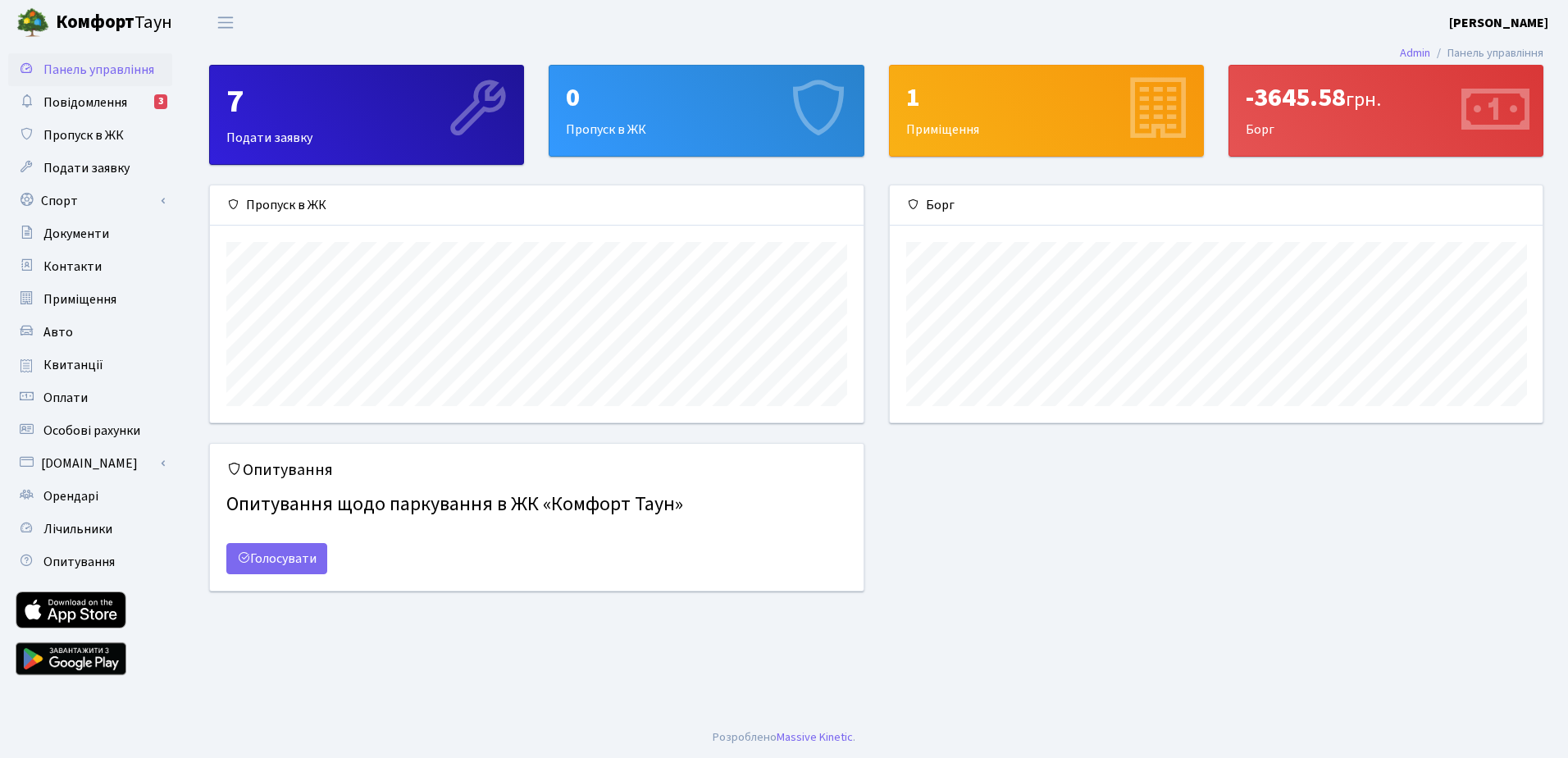
scroll to position [237, 653]
click at [121, 99] on span "Повідомлення" at bounding box center [85, 103] width 84 height 18
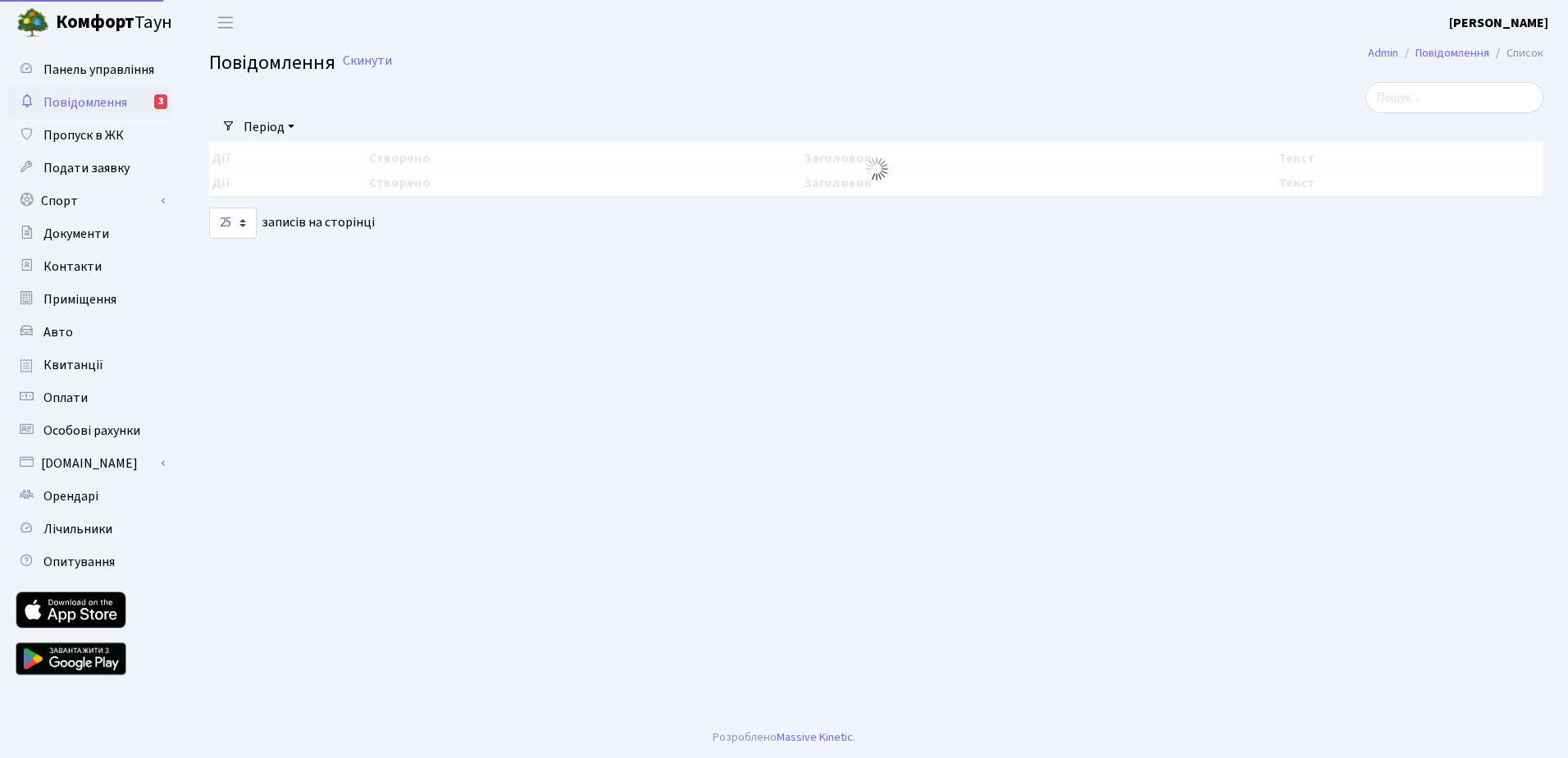
select select "25"
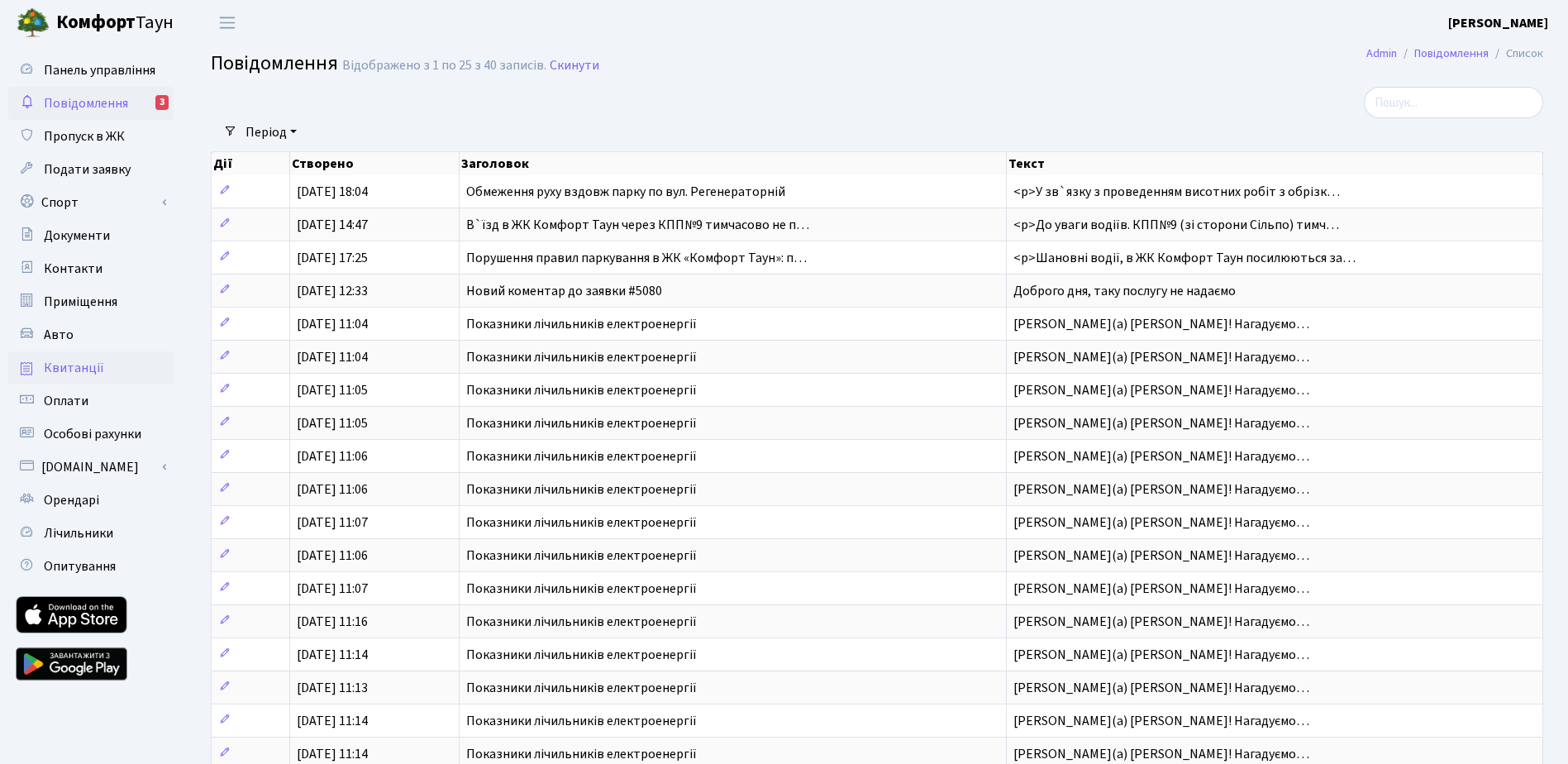
click at [121, 370] on link "Квитанції" at bounding box center [91, 368] width 165 height 33
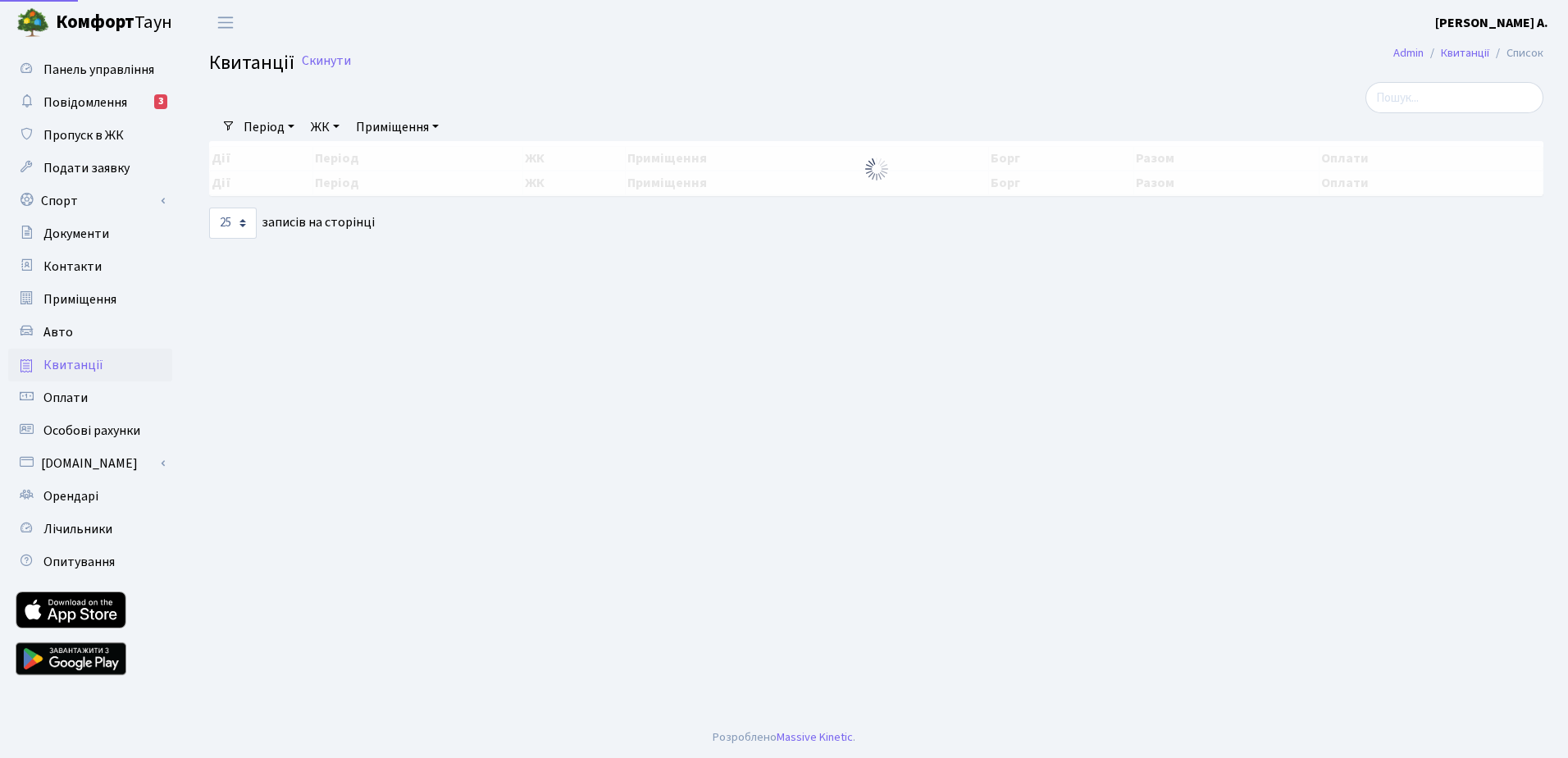
select select "25"
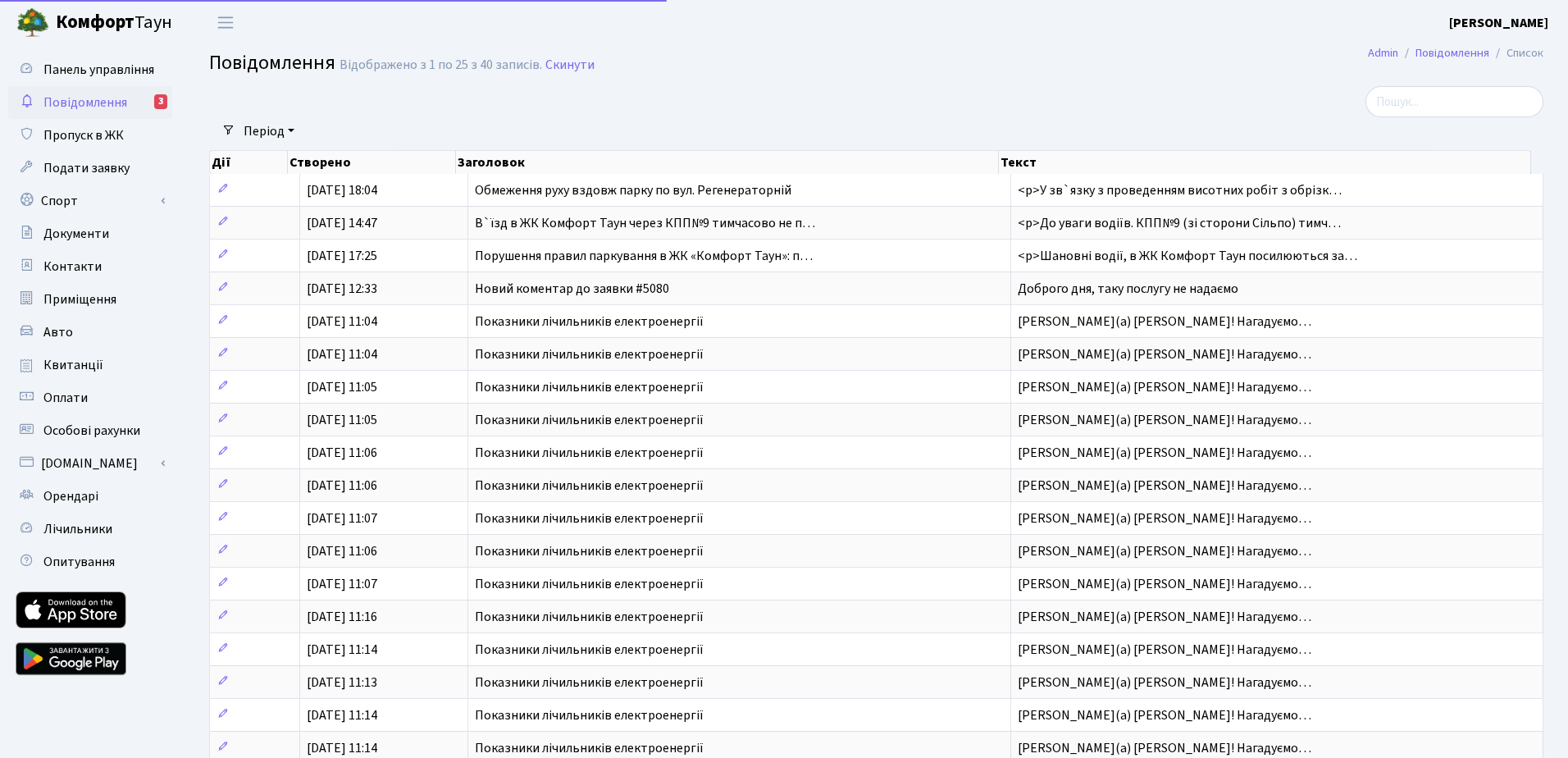
select select "25"
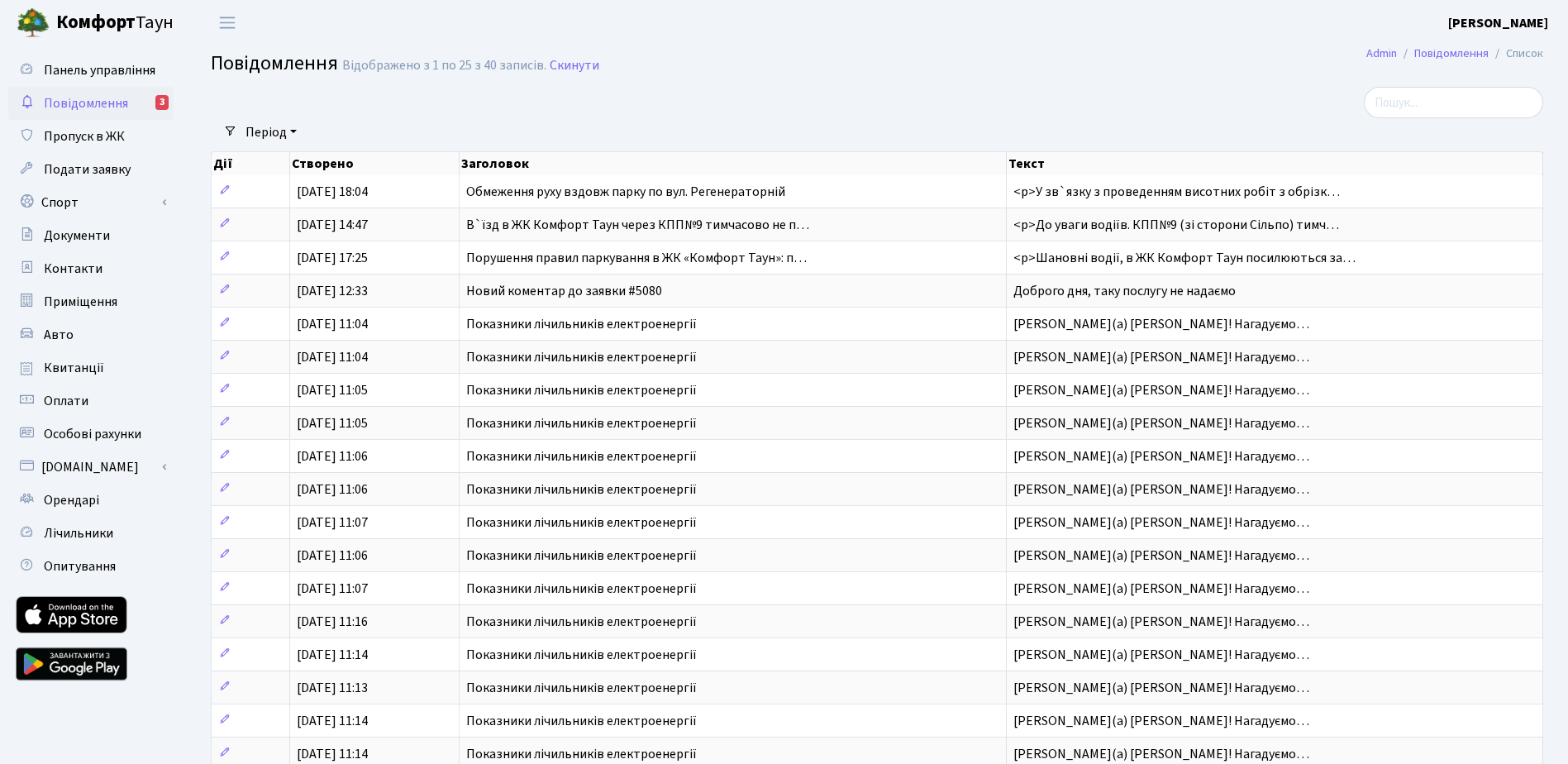
click at [128, 96] on link "Повідомлення 3" at bounding box center [91, 103] width 165 height 33
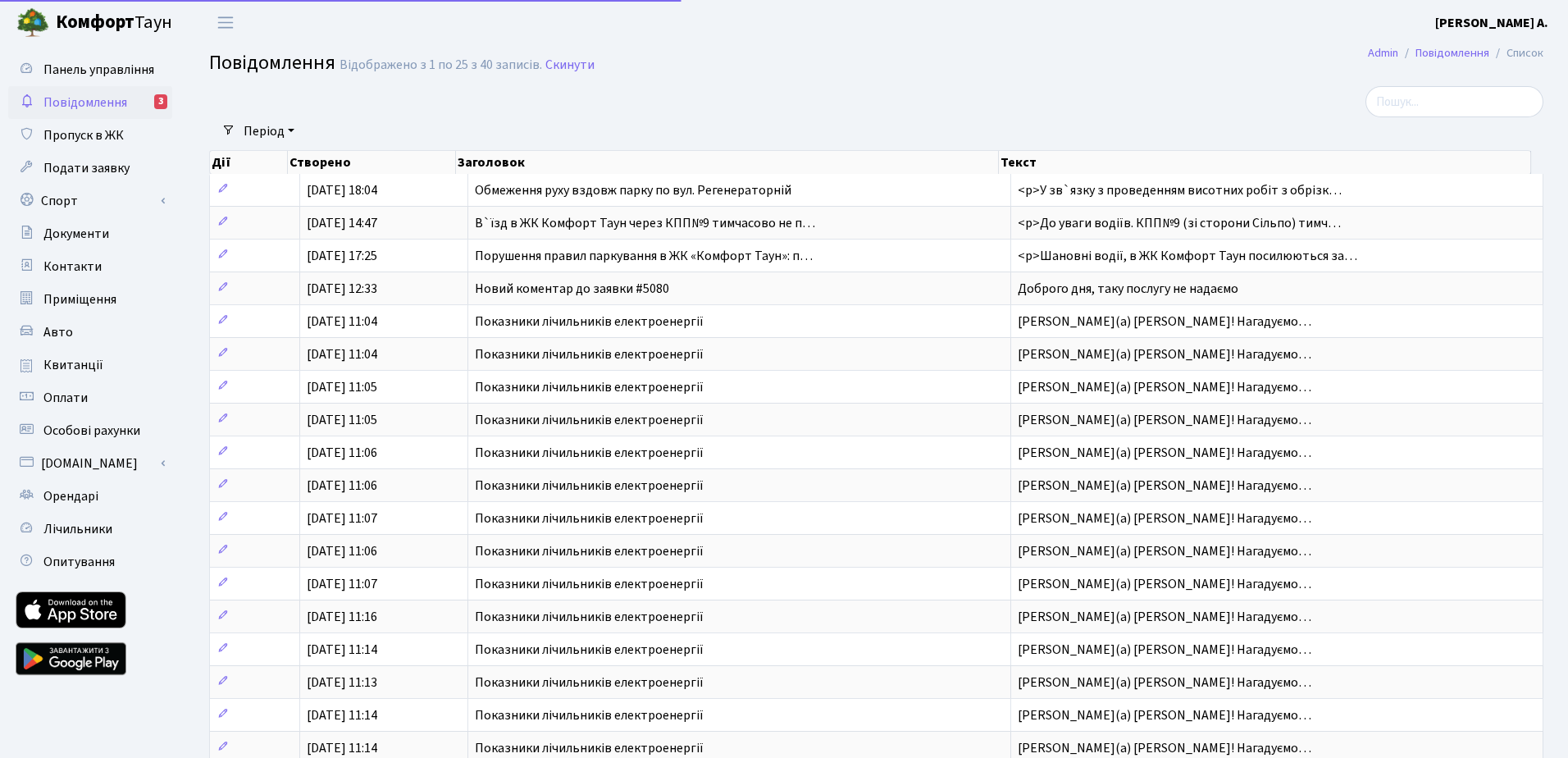
select select "25"
